Goal: Transaction & Acquisition: Purchase product/service

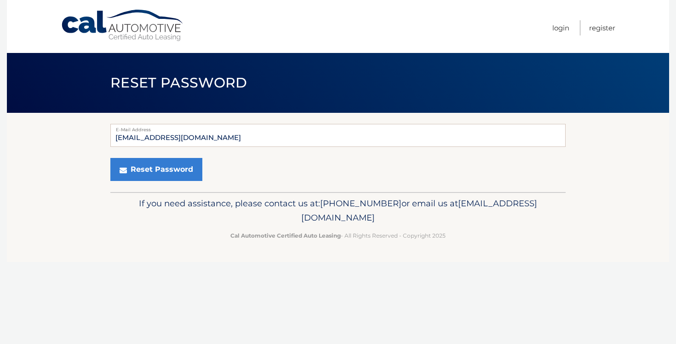
type input "[EMAIL_ADDRESS][DOMAIN_NAME]"
click at [110, 158] on button "Reset Password" at bounding box center [156, 169] width 92 height 23
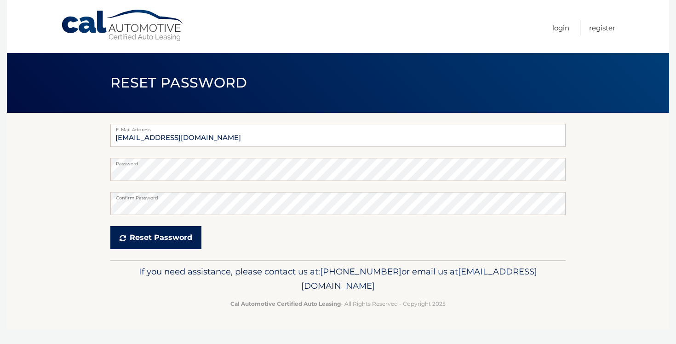
click at [122, 241] on icon "submit" at bounding box center [123, 237] width 6 height 7
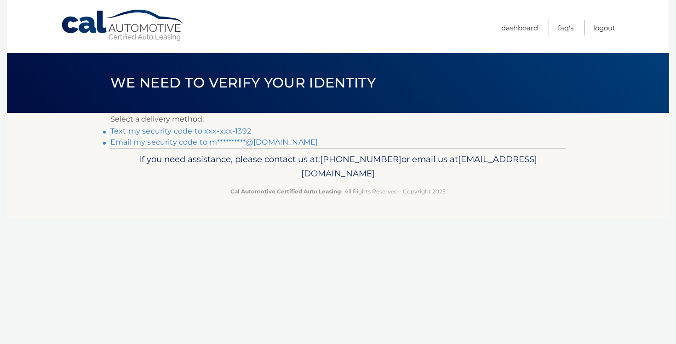
click at [240, 128] on link "Text my security code to xxx-xxx-1392" at bounding box center [180, 131] width 141 height 9
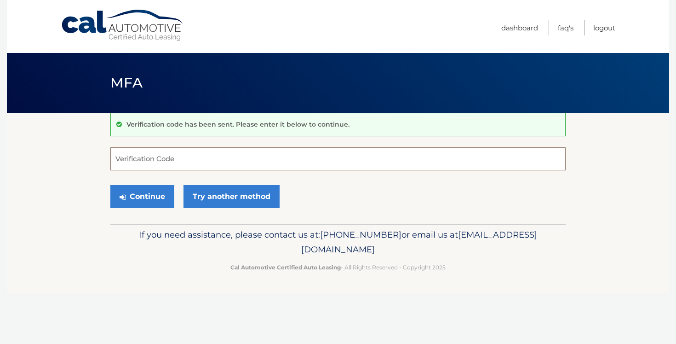
click at [345, 158] on input "Verification Code" at bounding box center [337, 158] width 455 height 23
type input "643865"
click at [149, 194] on button "Continue" at bounding box center [142, 196] width 64 height 23
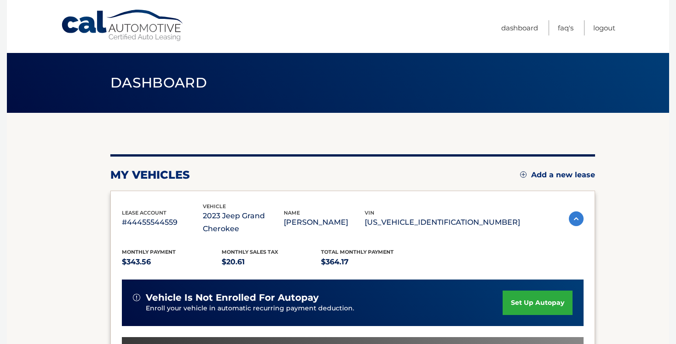
click at [386, 202] on div "lease account #44455544559 vehicle 2023 Jeep Grand Cherokee name [PERSON_NAME] …" at bounding box center [321, 219] width 398 height 34
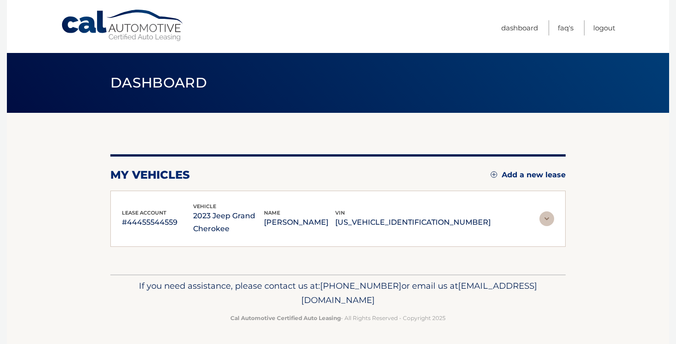
click at [386, 202] on div "lease account #44455544559 vehicle 2023 Jeep Grand Cherokee name [PERSON_NAME] …" at bounding box center [306, 219] width 369 height 34
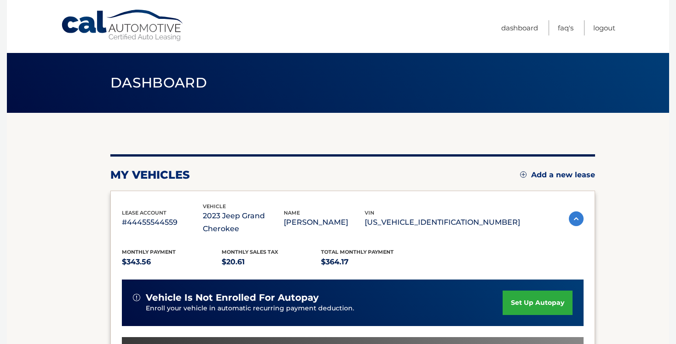
click at [414, 156] on div "my vehicles Add a new lease lease account #44455544559 vehicle 2023 Jeep Grand …" at bounding box center [352, 313] width 485 height 319
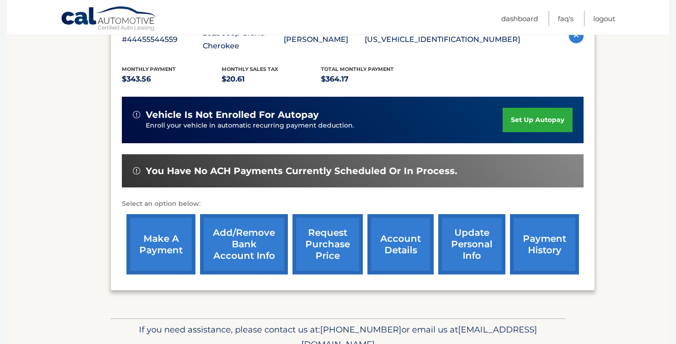
scroll to position [184, 0]
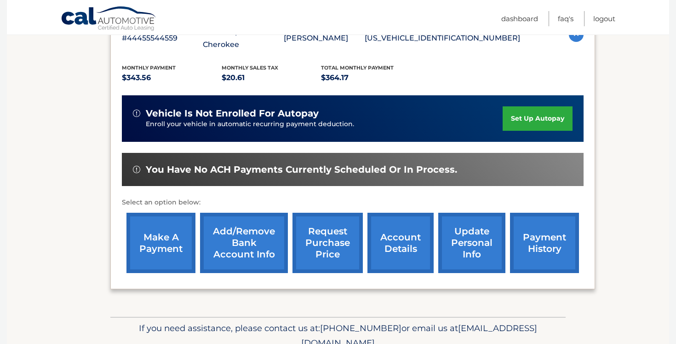
click at [159, 256] on link "make a payment" at bounding box center [161, 243] width 69 height 60
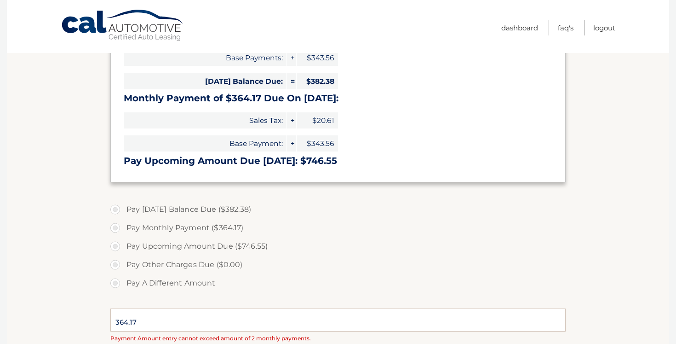
type input "746.55"
select select "M2QzNzQ5NDktMTU5NS00OTAyLWE5NzctNDE0MzVlMDViMzg5"
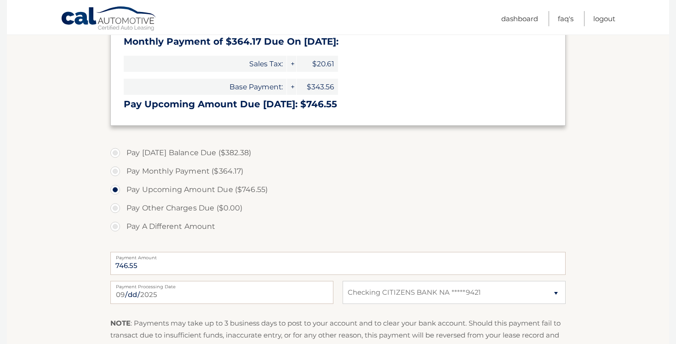
scroll to position [269, 0]
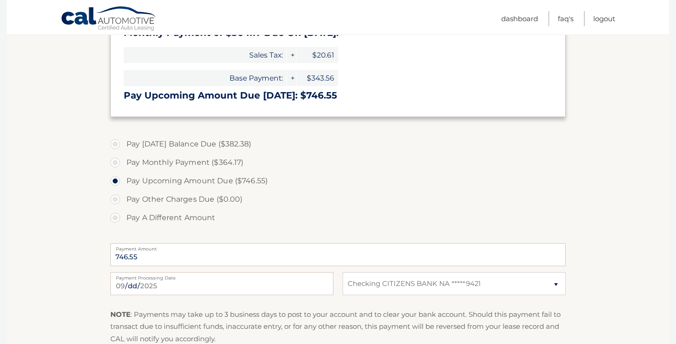
click at [219, 146] on label "Pay Today's Balance Due ($382.38)" at bounding box center [337, 144] width 455 height 18
click at [123, 146] on input "Pay Today's Balance Due ($382.38)" at bounding box center [118, 142] width 9 height 15
radio input "true"
type input "382.38"
click at [58, 211] on section "Account Overview | Make a Payment Payment Information Balance Forward: Late Cha…" at bounding box center [338, 124] width 663 height 560
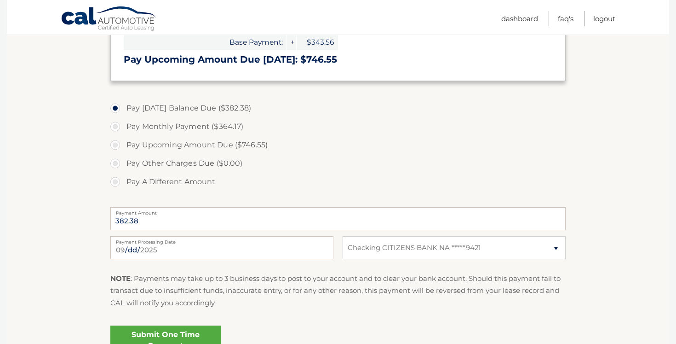
scroll to position [324, 0]
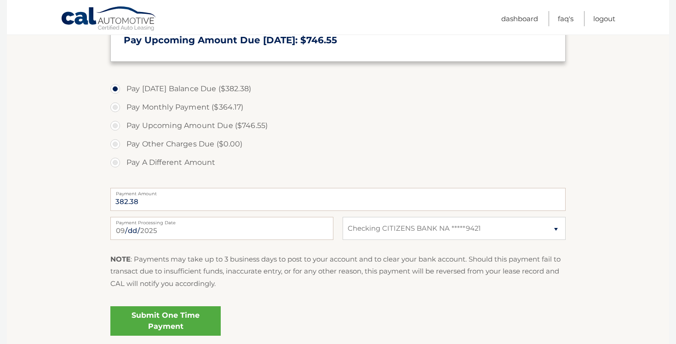
click at [181, 312] on link "Submit One Time Payment" at bounding box center [165, 320] width 110 height 29
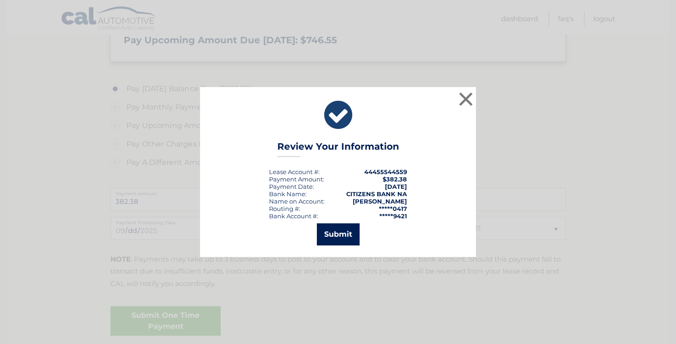
click at [330, 239] on button "Submit" at bounding box center [338, 234] width 43 height 22
